Goal: Transaction & Acquisition: Purchase product/service

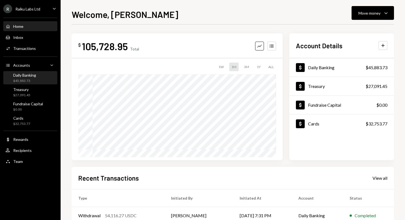
click at [31, 80] on div "$45,883.73" at bounding box center [24, 80] width 23 height 5
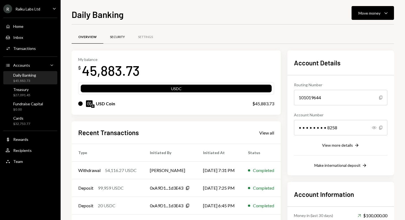
click at [118, 36] on div "Security" at bounding box center [117, 37] width 15 height 5
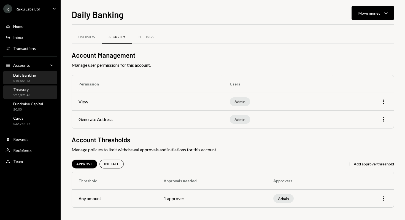
click at [26, 91] on div "Treasury" at bounding box center [21, 89] width 17 height 5
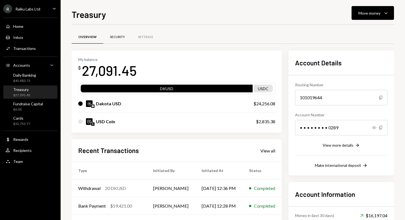
click at [121, 34] on div "Security" at bounding box center [117, 37] width 28 height 13
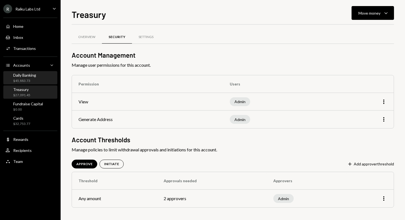
click at [28, 75] on div "Daily Banking" at bounding box center [24, 75] width 23 height 5
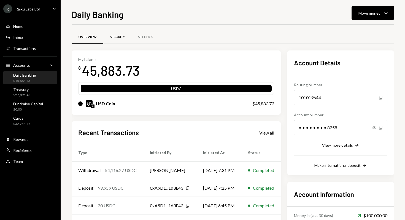
click at [115, 36] on div "Security" at bounding box center [117, 37] width 15 height 5
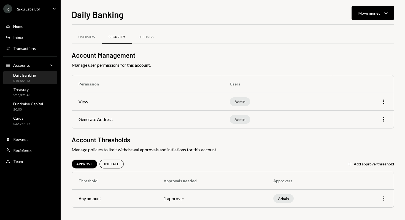
click at [384, 198] on icon "More" at bounding box center [383, 198] width 7 height 7
click at [371, 211] on div "Edit" at bounding box center [371, 210] width 28 height 10
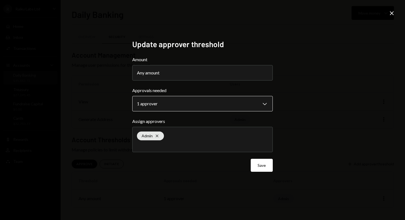
click at [195, 99] on body "**********" at bounding box center [202, 110] width 405 height 220
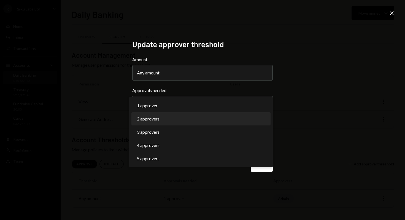
select select "*"
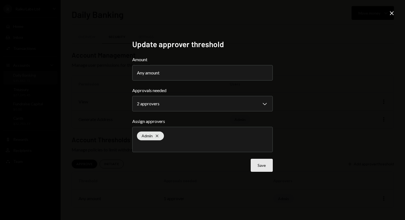
click at [263, 164] on button "Save" at bounding box center [262, 165] width 22 height 13
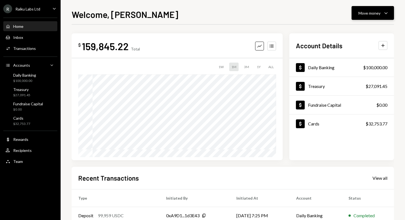
click at [382, 11] on div "Move money Caret Down" at bounding box center [372, 13] width 29 height 7
click at [363, 33] on div "Withdraw Send" at bounding box center [363, 29] width 55 height 12
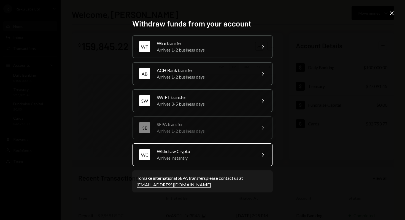
click at [181, 155] on div "Arrives instantly" at bounding box center [205, 157] width 96 height 7
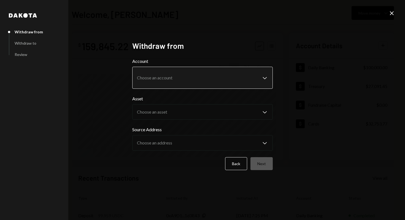
click at [161, 78] on body "R Raiku Labs Ltd Caret Down Home Home Inbox Inbox Activities Transactions Accou…" at bounding box center [202, 110] width 405 height 220
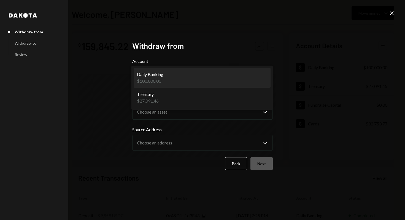
select select "**********"
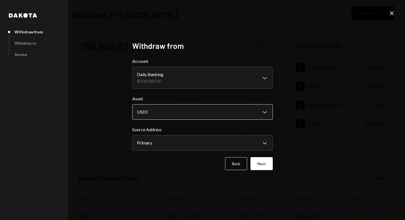
click at [154, 112] on body "R Raiku Labs Ltd Caret Down Home Home Inbox Inbox Activities Transactions Accou…" at bounding box center [202, 110] width 405 height 220
click at [199, 108] on body "R Raiku Labs Ltd Caret Down Home Home Inbox Inbox Activities Transactions Accou…" at bounding box center [202, 110] width 405 height 220
click at [188, 144] on body "R Raiku Labs Ltd Caret Down Home Home Inbox Inbox Activities Transactions Accou…" at bounding box center [202, 110] width 405 height 220
click at [264, 164] on button "Next" at bounding box center [261, 163] width 22 height 13
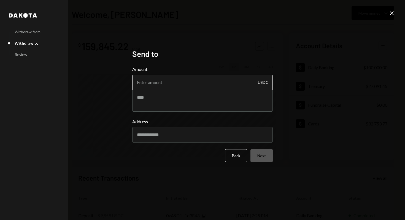
click at [197, 81] on input "Amount" at bounding box center [202, 82] width 140 height 15
click at [208, 82] on input "Amount" at bounding box center [202, 82] width 140 height 15
paste input "54.11627"
click at [144, 83] on input "54.11627" at bounding box center [202, 82] width 140 height 15
click at [147, 83] on input "5411627" at bounding box center [202, 82] width 140 height 15
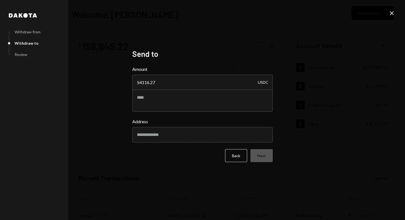
click at [110, 82] on div "Dakota Withdraw from Withdraw to Review Send to Amount 54116.27 USDC Address Ba…" at bounding box center [202, 110] width 405 height 220
click at [143, 82] on input "54116.27" at bounding box center [202, 82] width 140 height 15
click at [159, 82] on input "54116.27" at bounding box center [202, 82] width 140 height 15
type input "54116.2"
type input "54116.27"
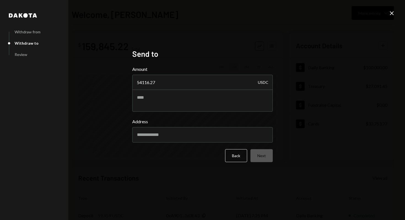
click at [281, 101] on div "Dakota Withdraw from Withdraw to Review Send to Amount 54116.27 USDC Address Ba…" at bounding box center [202, 110] width 405 height 220
click at [276, 82] on div "Dakota Withdraw from Withdraw to Review Send to Amount 54116.27 USDC Address Ba…" at bounding box center [203, 109] width 154 height 135
click at [156, 102] on textarea at bounding box center [202, 100] width 140 height 22
paste textarea "*********"
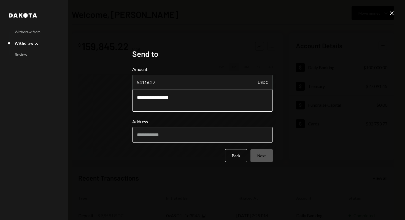
type textarea "**********"
click at [157, 134] on input "Address" at bounding box center [202, 134] width 140 height 15
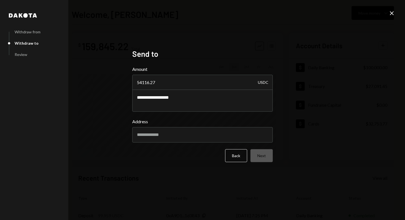
paste input "**********"
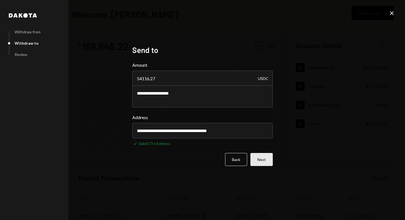
type input "**********"
click at [261, 159] on button "Next" at bounding box center [261, 159] width 22 height 13
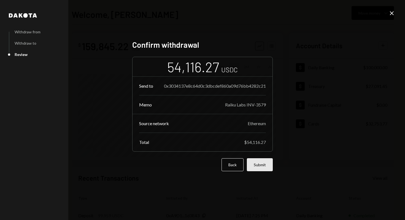
click at [262, 166] on button "Submit" at bounding box center [260, 164] width 26 height 13
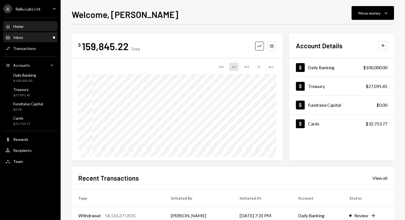
click at [39, 37] on div "Inbox Inbox" at bounding box center [31, 37] width 50 height 5
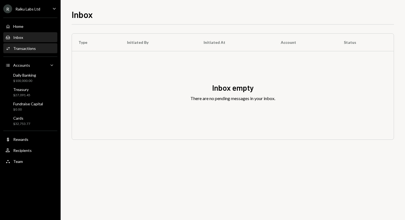
click at [30, 51] on div "Activities Transactions" at bounding box center [31, 48] width 50 height 9
